Goal: Answer question/provide support: Share knowledge or assist other users

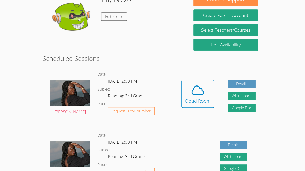
scroll to position [89, 0]
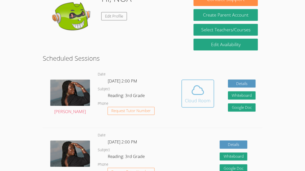
click at [210, 92] on span at bounding box center [198, 90] width 26 height 14
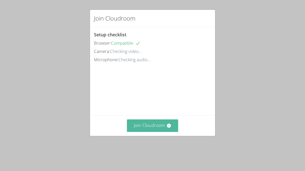
click at [157, 132] on button "Join Cloudroom" at bounding box center [153, 126] width 52 height 12
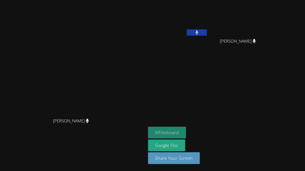
click at [186, 133] on button "Whiteboard" at bounding box center [167, 133] width 38 height 12
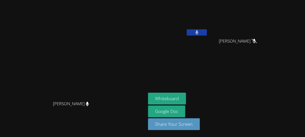
click at [198, 32] on icon at bounding box center [196, 32] width 3 height 4
click at [207, 34] on button at bounding box center [197, 32] width 20 height 6
click at [207, 33] on button at bounding box center [197, 32] width 20 height 6
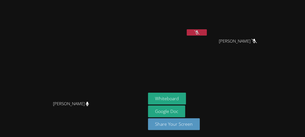
click at [207, 34] on button at bounding box center [197, 32] width 20 height 6
click at [198, 33] on icon at bounding box center [196, 32] width 3 height 4
click at [200, 34] on icon at bounding box center [196, 32] width 5 height 4
click at [199, 34] on icon at bounding box center [196, 32] width 3 height 4
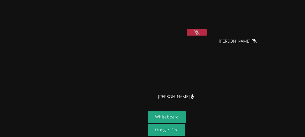
click at [207, 34] on button at bounding box center [197, 32] width 20 height 6
click at [207, 33] on button at bounding box center [197, 32] width 20 height 6
click at [207, 34] on button at bounding box center [197, 32] width 20 height 6
click at [207, 31] on button at bounding box center [197, 32] width 20 height 6
click at [207, 34] on button at bounding box center [197, 32] width 20 height 6
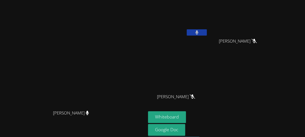
click at [207, 32] on button at bounding box center [197, 32] width 20 height 6
click at [200, 34] on icon at bounding box center [196, 32] width 5 height 4
click at [199, 34] on icon at bounding box center [196, 32] width 3 height 4
click at [207, 33] on button at bounding box center [197, 32] width 20 height 6
click at [207, 35] on button at bounding box center [197, 32] width 20 height 6
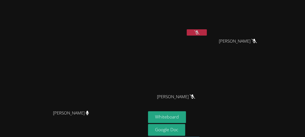
click at [200, 33] on icon at bounding box center [196, 32] width 5 height 4
click at [207, 34] on button at bounding box center [197, 32] width 20 height 6
click at [207, 32] on button at bounding box center [197, 32] width 20 height 6
click at [199, 34] on icon at bounding box center [196, 32] width 3 height 4
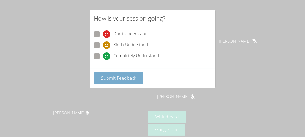
click at [134, 80] on span "Submit Feedback" at bounding box center [118, 78] width 35 height 6
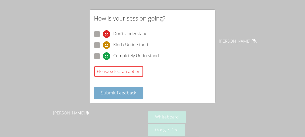
click at [135, 96] on button "Submit Feedback" at bounding box center [118, 93] width 49 height 12
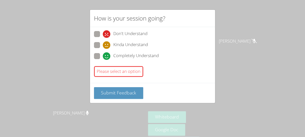
click at [117, 32] on span "Don't Understand" at bounding box center [130, 34] width 34 height 8
click at [107, 32] on input "Don't Understand" at bounding box center [105, 33] width 4 height 4
radio input "true"
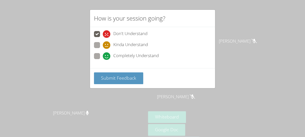
click at [110, 46] on icon at bounding box center [107, 45] width 8 height 8
click at [107, 46] on input "Kinda Understand" at bounding box center [105, 44] width 4 height 4
radio input "true"
click at [124, 58] on span "Completely Understand" at bounding box center [135, 57] width 45 height 8
click at [107, 58] on input "Completely Understand" at bounding box center [105, 55] width 4 height 4
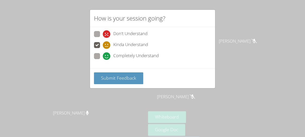
radio input "true"
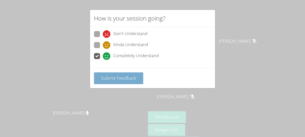
click at [132, 80] on span "Submit Feedback" at bounding box center [118, 78] width 35 height 6
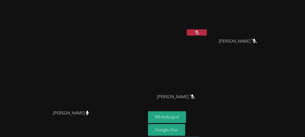
click at [207, 33] on button at bounding box center [197, 32] width 20 height 6
click at [207, 32] on button at bounding box center [197, 32] width 20 height 6
click at [200, 33] on icon at bounding box center [196, 32] width 5 height 4
click at [207, 34] on button at bounding box center [197, 32] width 20 height 6
click at [208, 27] on video at bounding box center [178, 19] width 60 height 34
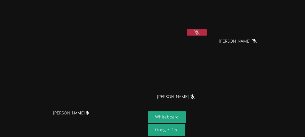
click at [207, 35] on button at bounding box center [197, 32] width 20 height 6
click at [207, 32] on button at bounding box center [197, 32] width 20 height 6
click at [207, 34] on button at bounding box center [197, 32] width 20 height 6
click at [207, 35] on button at bounding box center [197, 32] width 20 height 6
click at [207, 34] on button at bounding box center [197, 32] width 20 height 6
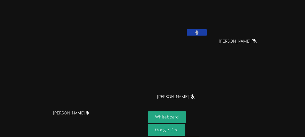
click at [207, 35] on button at bounding box center [197, 32] width 20 height 6
click at [200, 33] on icon at bounding box center [196, 32] width 5 height 4
click at [207, 33] on button at bounding box center [197, 32] width 20 height 6
click at [207, 34] on button at bounding box center [197, 32] width 20 height 6
click at [199, 31] on icon at bounding box center [196, 32] width 3 height 4
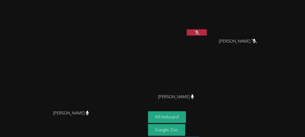
click at [200, 34] on icon at bounding box center [196, 32] width 5 height 4
click at [302, 51] on div "[PERSON_NAME] [PERSON_NAME] [PERSON_NAME] MIAALIYANAH [PERSON_NAME] [PERSON_NAM…" at bounding box center [152, 68] width 305 height 137
click at [207, 33] on button at bounding box center [197, 32] width 20 height 6
